Goal: Browse casually

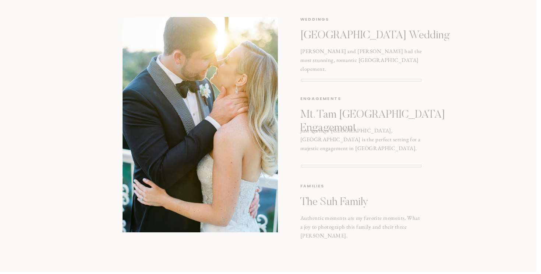
scroll to position [949, 0]
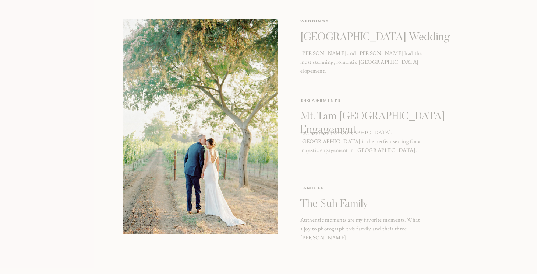
click at [337, 113] on p "Mt. Tam [GEOGRAPHIC_DATA] Engagement" at bounding box center [384, 120] width 169 height 21
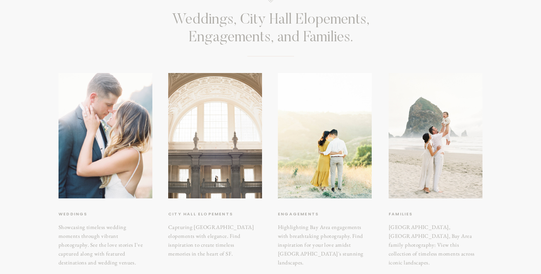
scroll to position [74, 0]
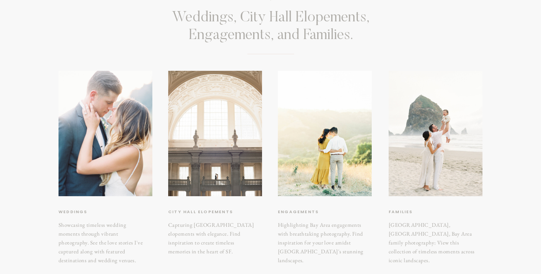
click at [210, 170] on div at bounding box center [215, 133] width 94 height 125
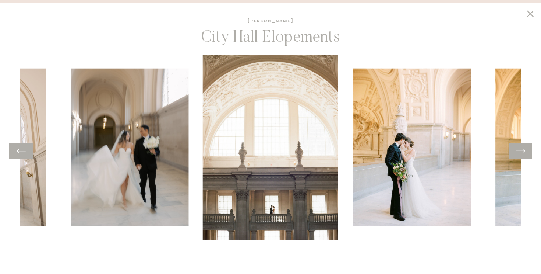
scroll to position [163, 0]
click at [519, 153] on icon at bounding box center [520, 150] width 11 height 11
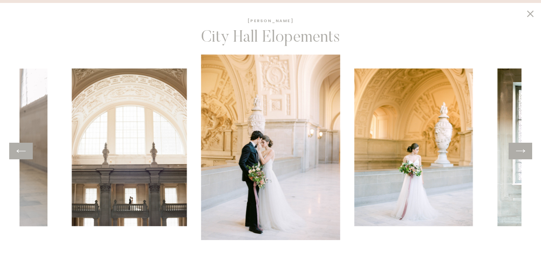
click at [519, 153] on icon at bounding box center [520, 150] width 11 height 11
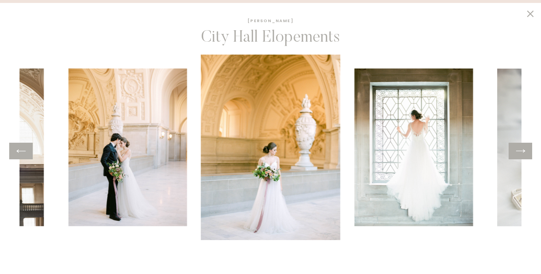
click at [519, 153] on icon at bounding box center [520, 150] width 11 height 11
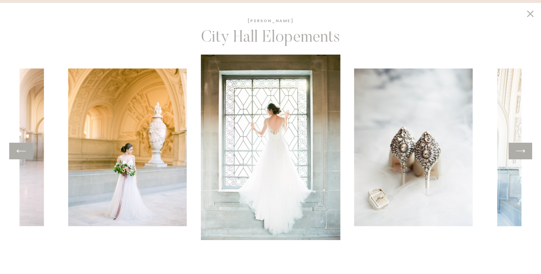
click at [519, 153] on icon at bounding box center [520, 150] width 11 height 11
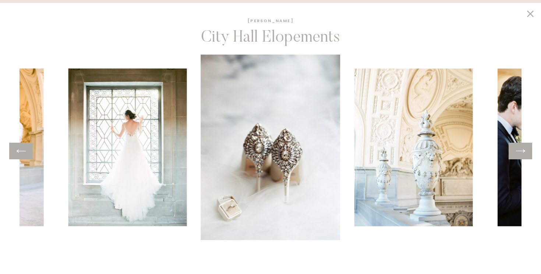
click at [519, 153] on icon at bounding box center [520, 150] width 11 height 11
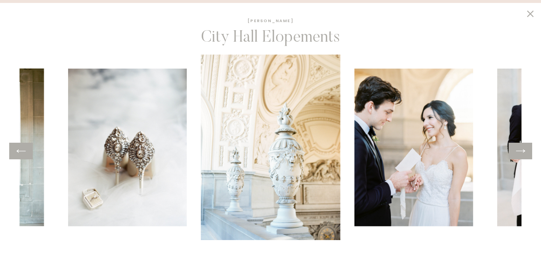
click at [519, 153] on icon at bounding box center [520, 150] width 11 height 11
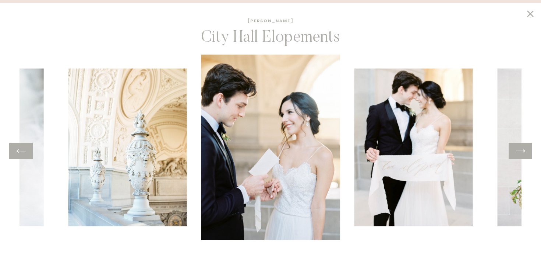
click at [519, 153] on icon at bounding box center [520, 150] width 11 height 11
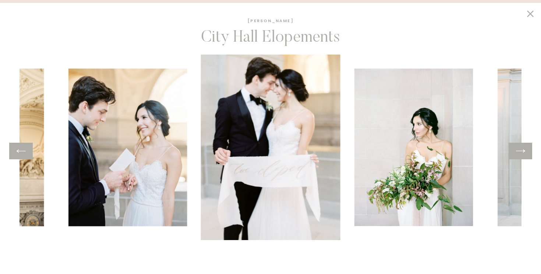
click at [519, 153] on icon at bounding box center [520, 150] width 11 height 11
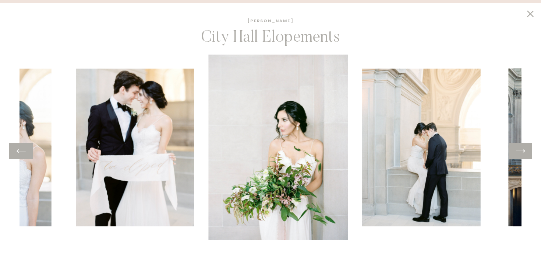
click at [519, 153] on icon at bounding box center [520, 150] width 11 height 11
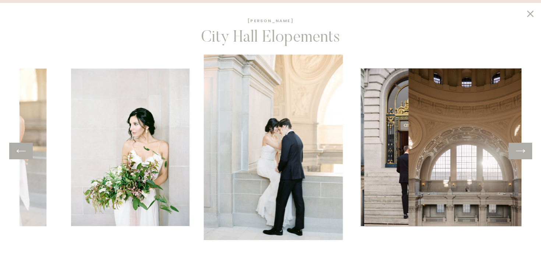
click at [519, 153] on icon at bounding box center [520, 150] width 11 height 11
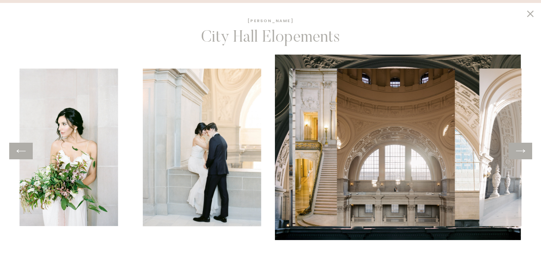
click at [519, 153] on icon at bounding box center [520, 150] width 11 height 11
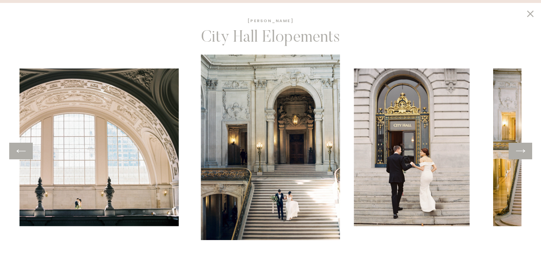
scroll to position [328, 0]
